Goal: Task Accomplishment & Management: Complete application form

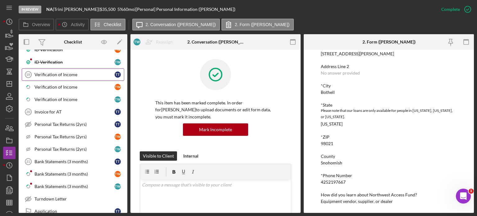
scroll to position [496, 0]
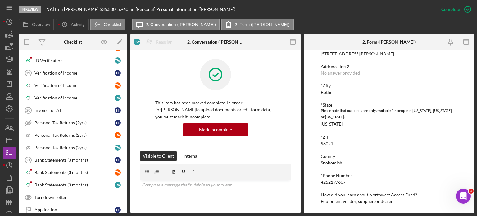
click at [59, 70] on div "Verification of Income" at bounding box center [74, 72] width 80 height 5
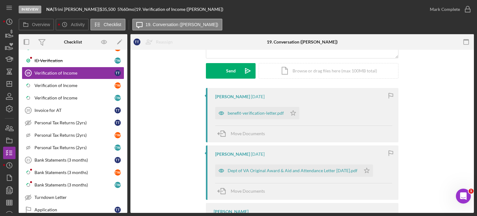
scroll to position [93, 0]
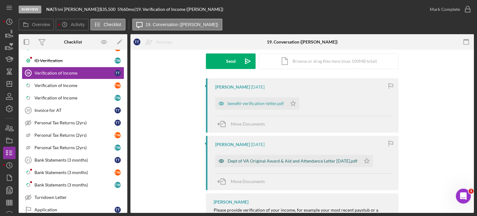
click at [271, 163] on div "Dept of VA Original Award & Aid and Attendance Letter [DATE].pdf" at bounding box center [292, 160] width 130 height 5
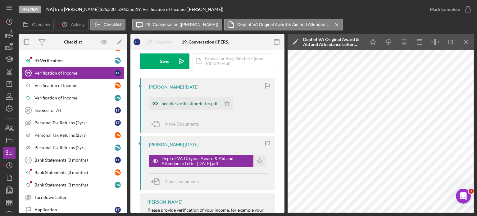
click at [192, 104] on div "benefit-verification-letter.pdf" at bounding box center [189, 103] width 56 height 5
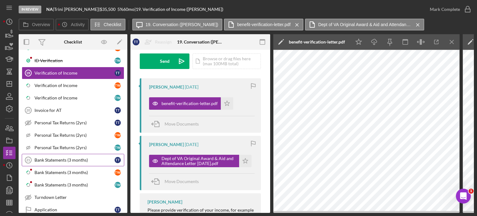
click at [61, 157] on div "Bank Statements (3 months)" at bounding box center [74, 159] width 80 height 5
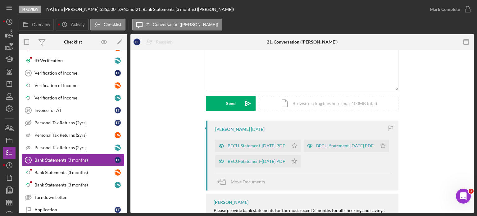
scroll to position [62, 0]
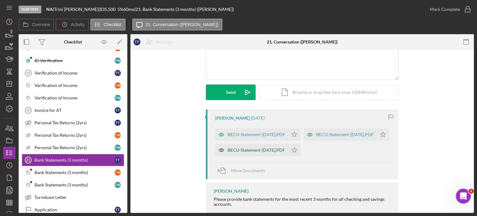
click at [258, 156] on div "BECU-Statement-[DATE].PDF" at bounding box center [251, 150] width 73 height 12
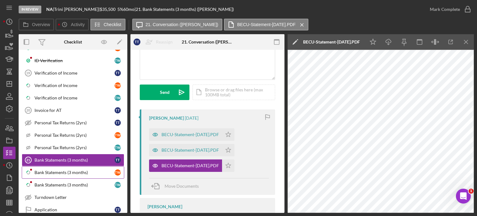
click at [64, 170] on div "Bank Statements (3 months)" at bounding box center [74, 172] width 80 height 5
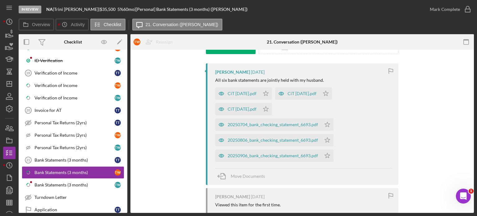
scroll to position [124, 0]
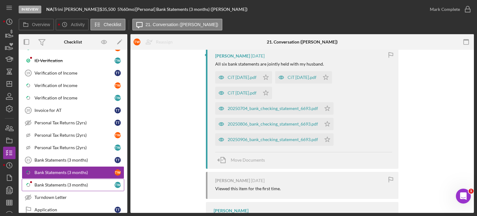
click at [69, 182] on div "Bank Statements (3 months)" at bounding box center [74, 184] width 80 height 5
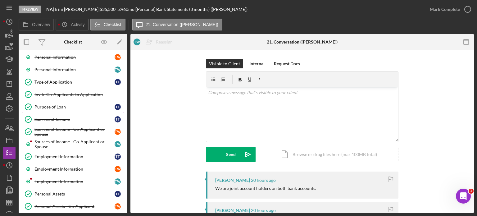
scroll to position [93, 0]
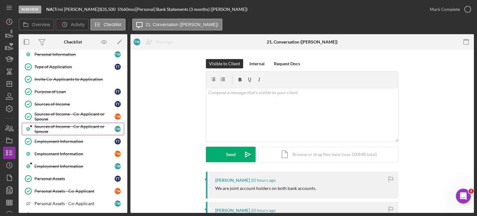
click at [50, 126] on div "Sources of Income - Co-Applicant or Spouse" at bounding box center [74, 129] width 80 height 10
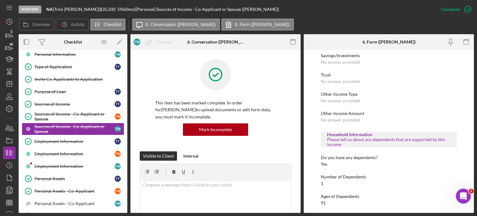
scroll to position [213, 0]
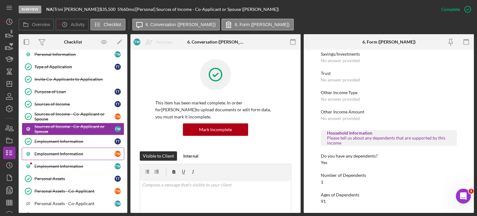
click at [62, 151] on div "Employment Information" at bounding box center [74, 153] width 80 height 5
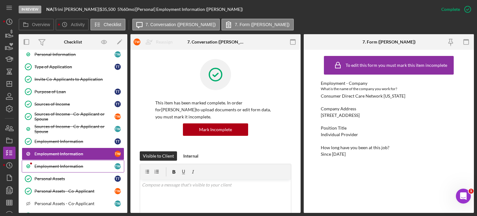
click at [48, 163] on div "Employment Information" at bounding box center [74, 165] width 80 height 5
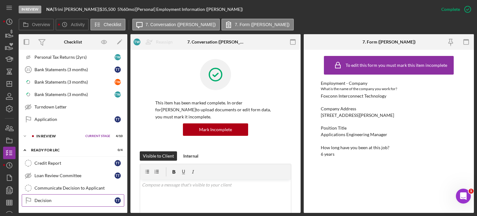
scroll to position [576, 0]
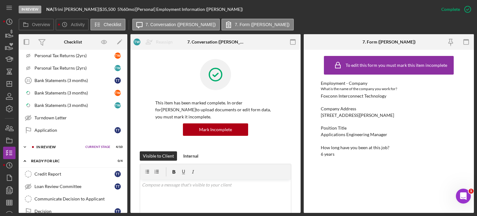
click at [43, 145] on div "In Review" at bounding box center [59, 147] width 46 height 4
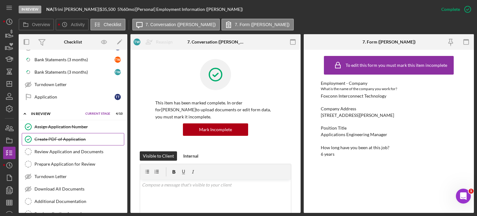
scroll to position [638, 0]
